Goal: Task Accomplishment & Management: Manage account settings

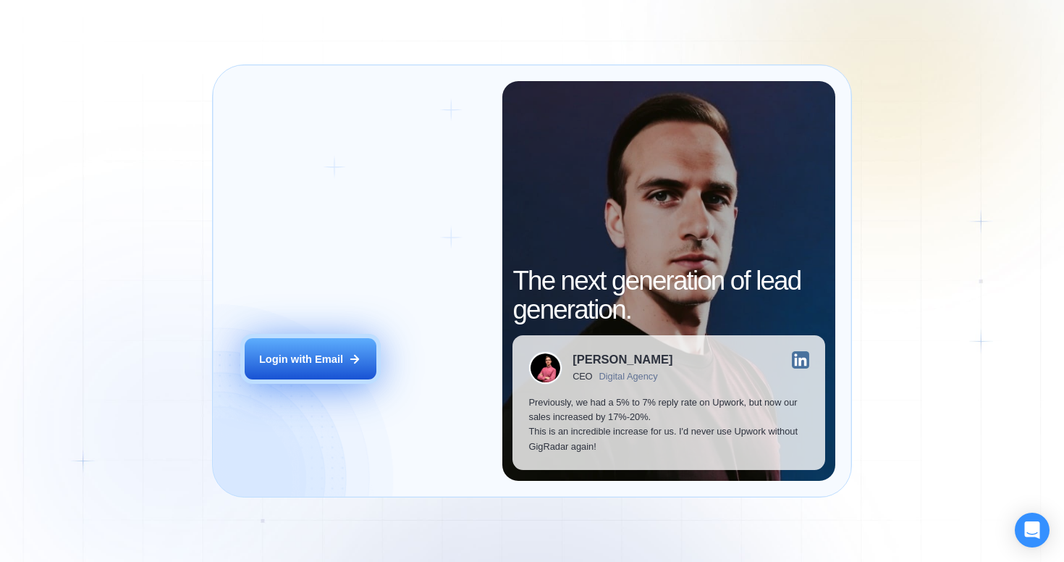
click at [316, 362] on div "Login with Email" at bounding box center [301, 359] width 84 height 14
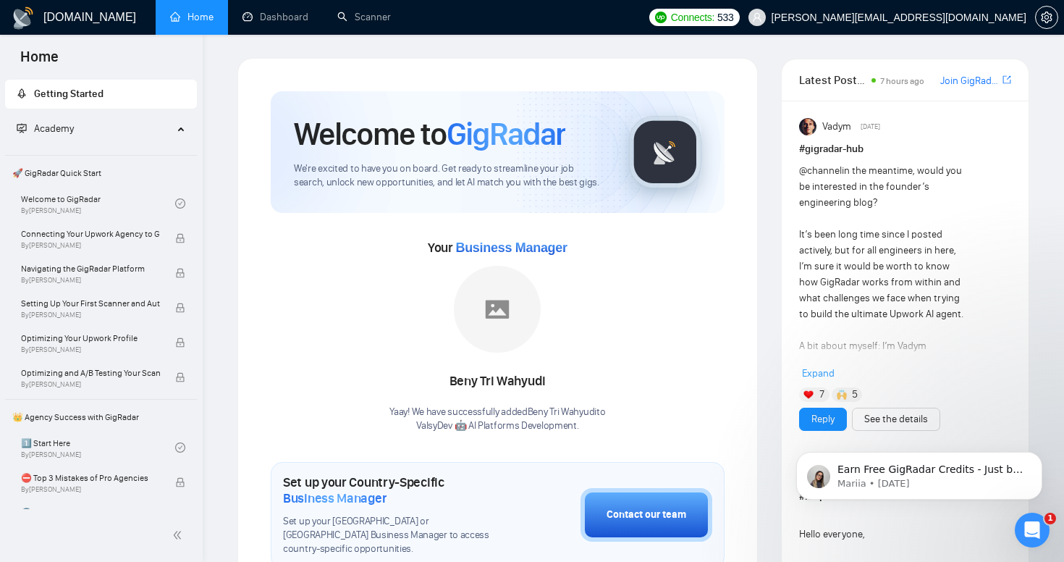
click at [81, 25] on h1 "[DOMAIN_NAME]" at bounding box center [89, 17] width 93 height 35
click at [177, 23] on link "Home" at bounding box center [191, 17] width 43 height 12
click at [279, 13] on link "Dashboard" at bounding box center [275, 17] width 66 height 12
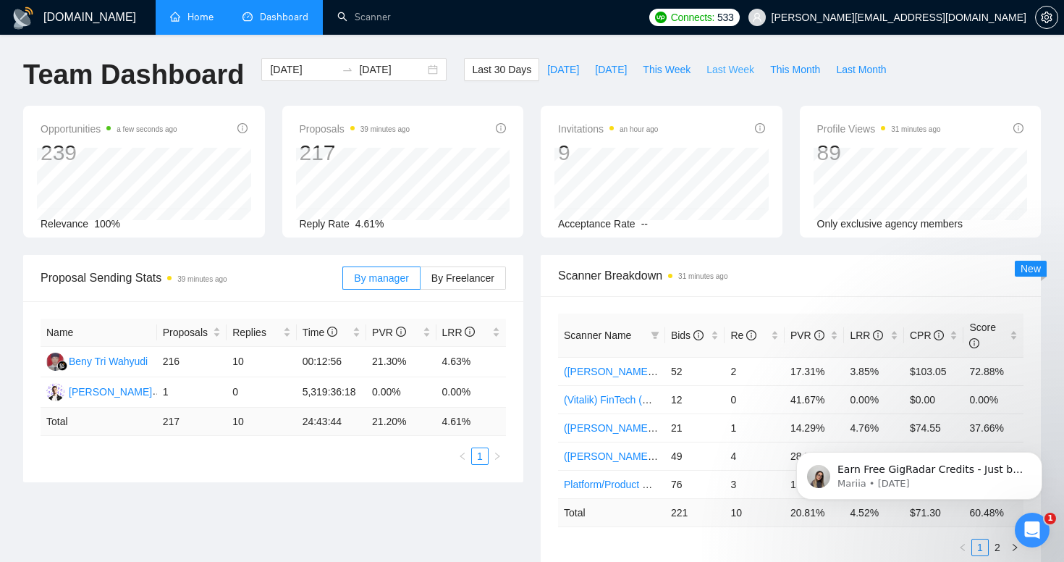
click at [730, 73] on span "Last Week" at bounding box center [730, 70] width 48 height 16
type input "[DATE]"
